Goal: Transaction & Acquisition: Obtain resource

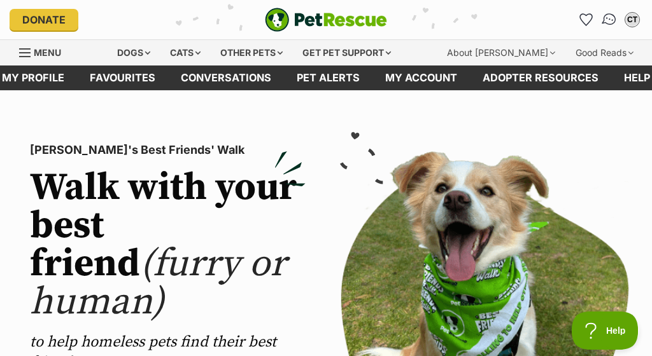
click at [608, 16] on img "Conversations" at bounding box center [609, 19] width 17 height 17
click at [610, 20] on img "Conversations" at bounding box center [609, 19] width 17 height 17
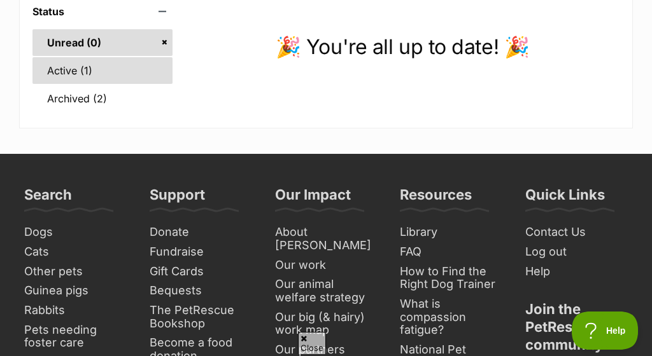
click at [55, 73] on link "Active (1)" at bounding box center [102, 70] width 140 height 27
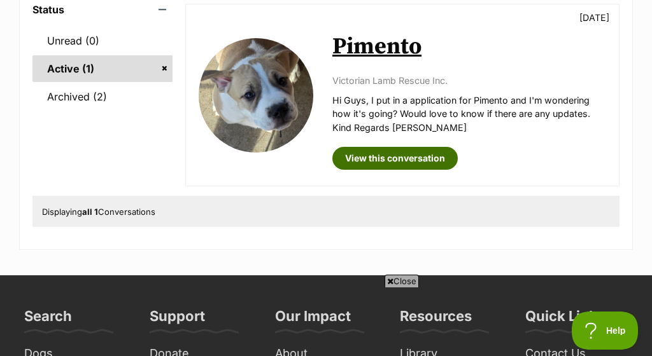
click at [373, 155] on link "View this conversation" at bounding box center [394, 158] width 125 height 23
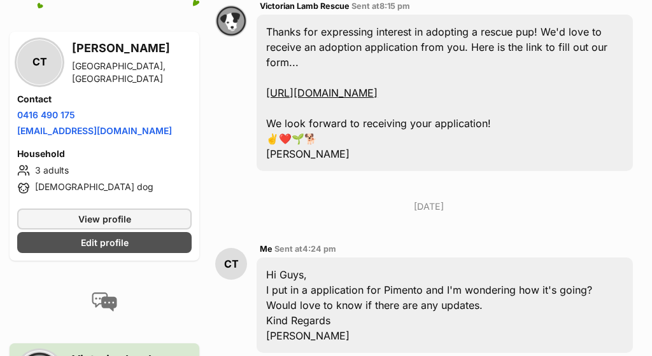
scroll to position [677, 0]
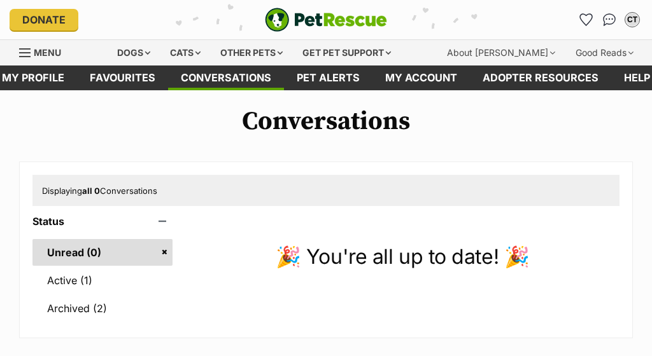
scroll to position [210, 0]
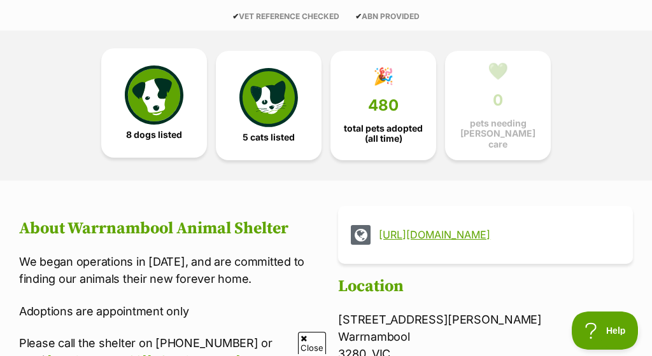
click at [172, 119] on img at bounding box center [154, 95] width 59 height 59
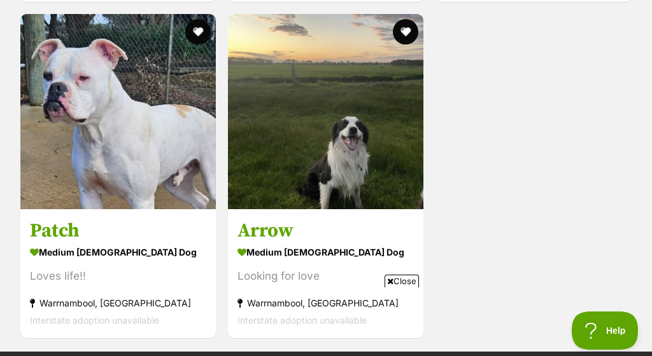
scroll to position [1939, 0]
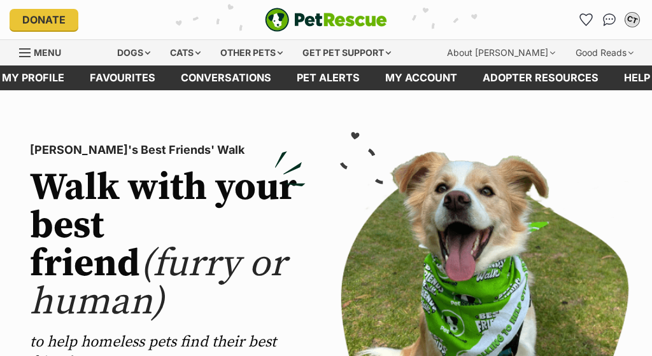
click at [631, 18] on div "CT" at bounding box center [632, 19] width 17 height 17
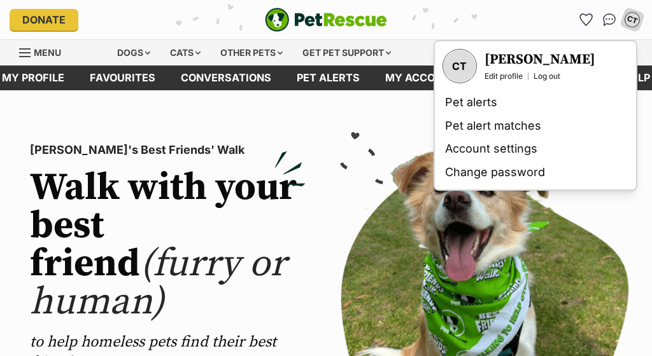
click at [384, 118] on section "PetRescue's Best Friends' Walk Walk with your best friend (furry or human) to h…" at bounding box center [326, 343] width 652 height 507
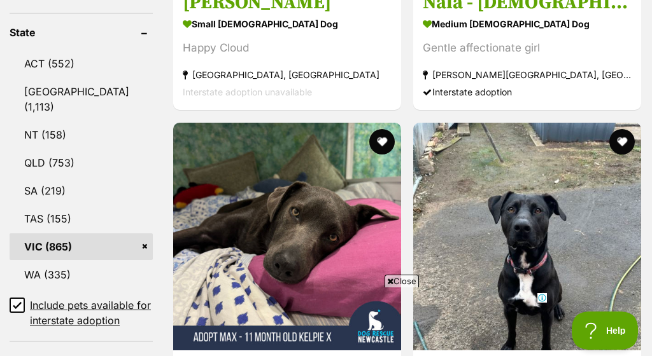
scroll to position [764, 0]
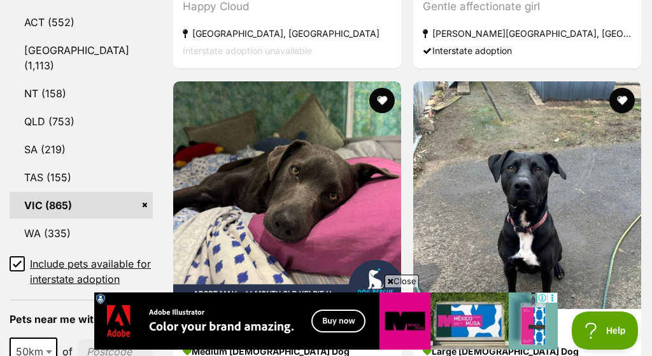
click at [18, 256] on input "Include pets available for interstate adoption" at bounding box center [17, 263] width 15 height 15
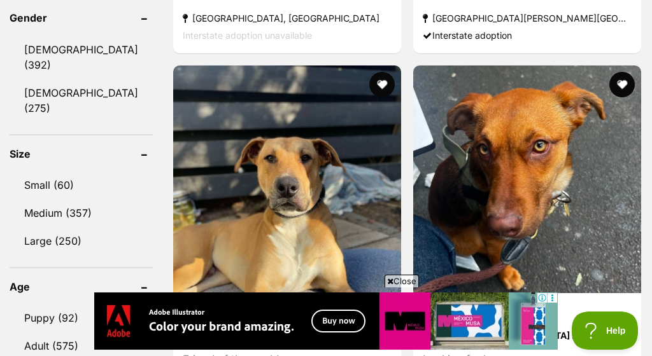
scroll to position [1142, 0]
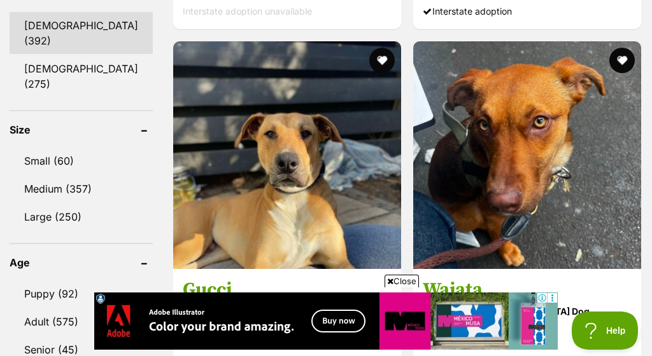
click at [57, 46] on link "[DEMOGRAPHIC_DATA] (392)" at bounding box center [81, 33] width 143 height 42
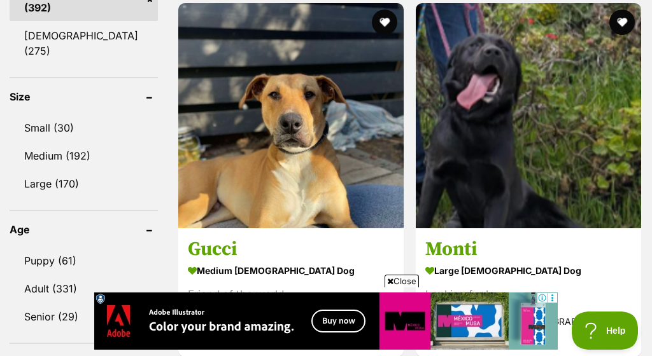
scroll to position [1216, 0]
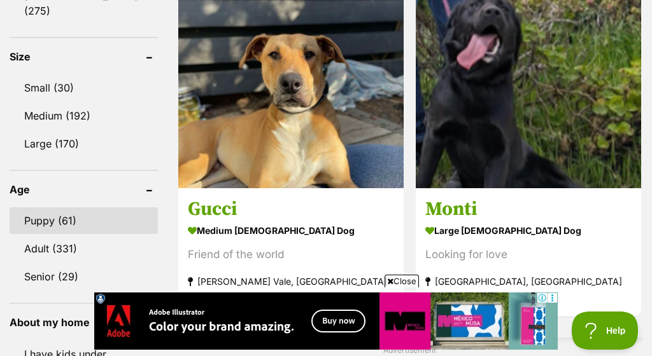
click at [57, 211] on link "Puppy (61)" at bounding box center [84, 220] width 148 height 27
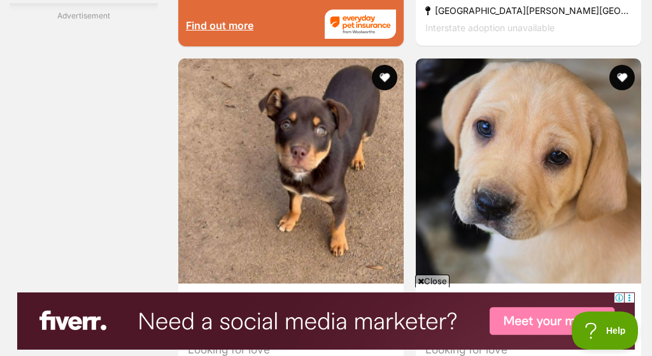
scroll to position [2742, 0]
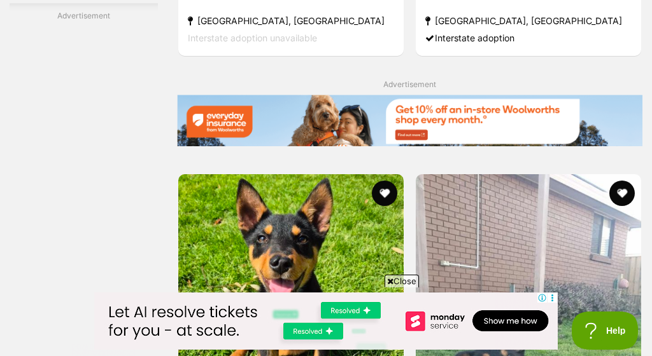
scroll to position [2773, 0]
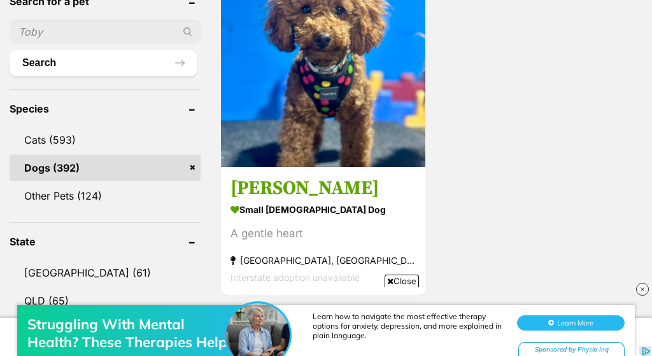
scroll to position [504, 0]
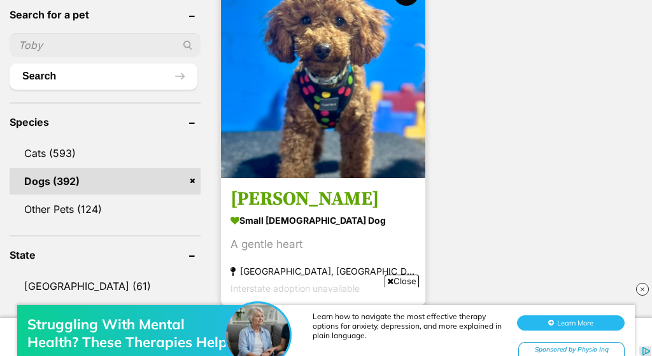
click at [322, 78] on img at bounding box center [323, 76] width 204 height 204
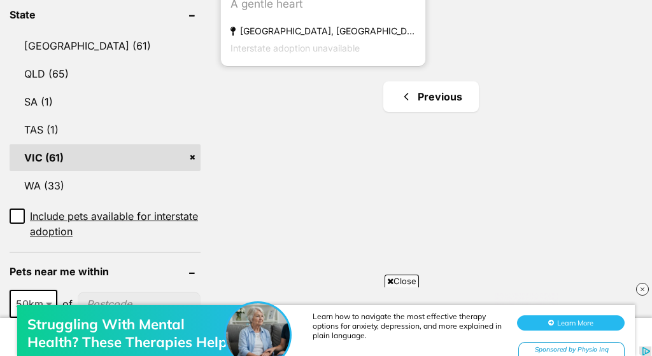
scroll to position [797, 0]
